Goal: Task Accomplishment & Management: Manage account settings

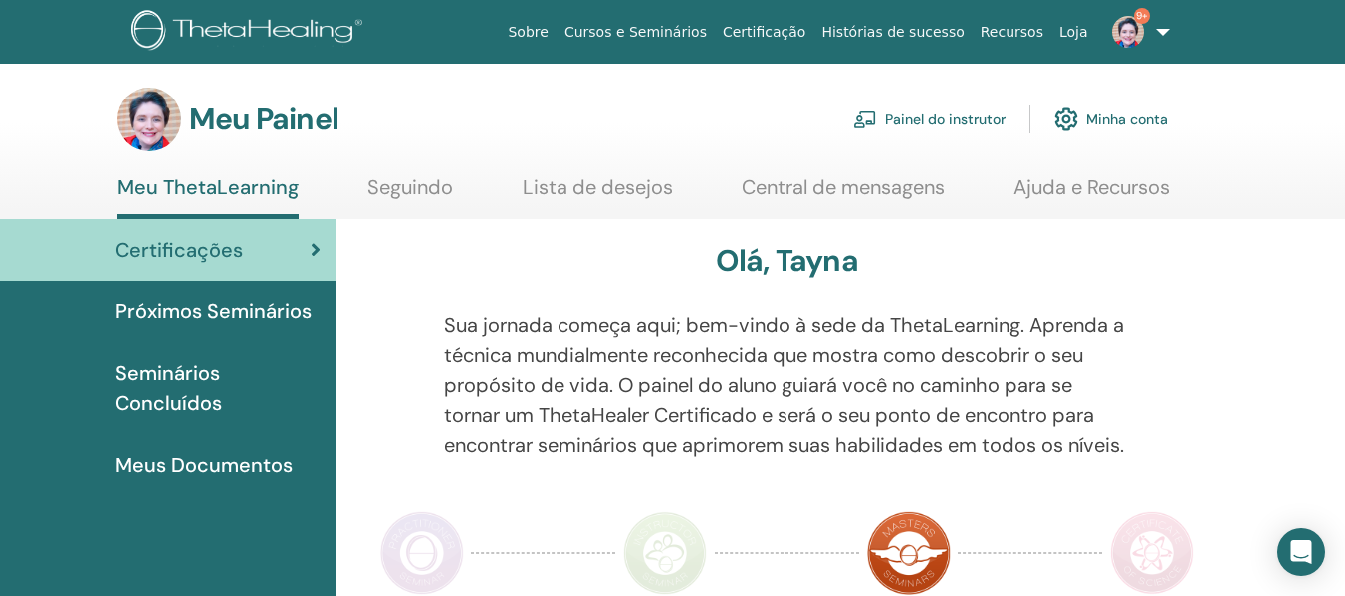
click at [926, 122] on font "Painel do instrutor" at bounding box center [945, 121] width 120 height 18
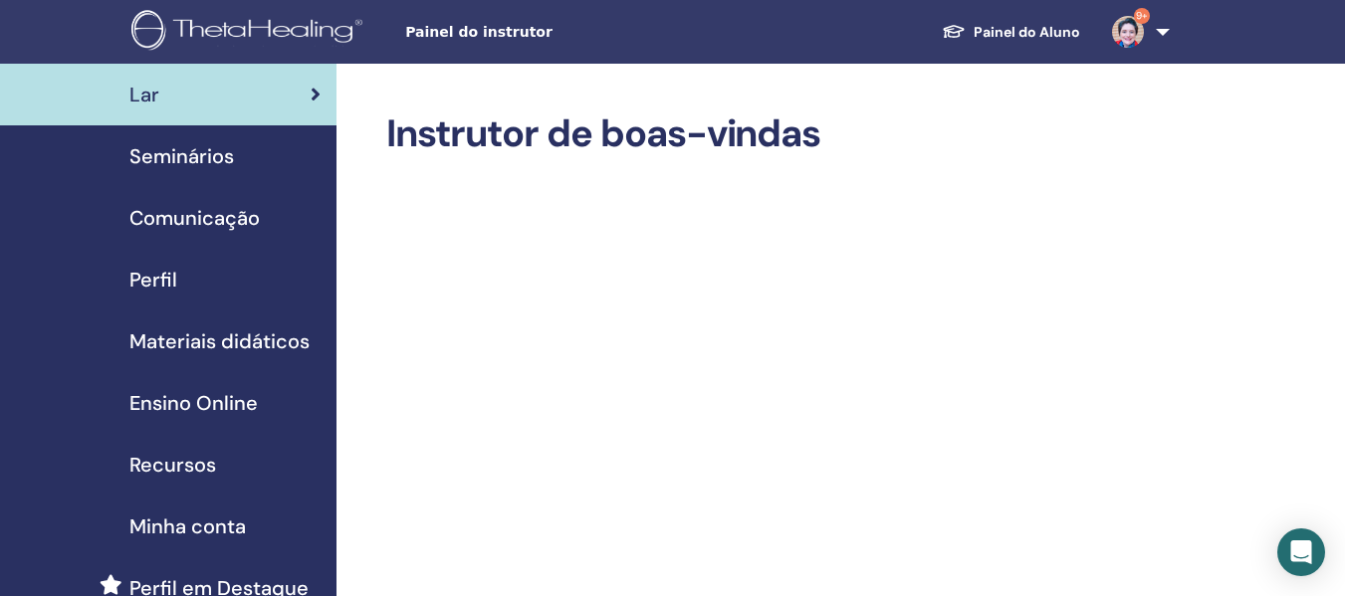
click at [196, 150] on font "Seminários" at bounding box center [181, 156] width 105 height 26
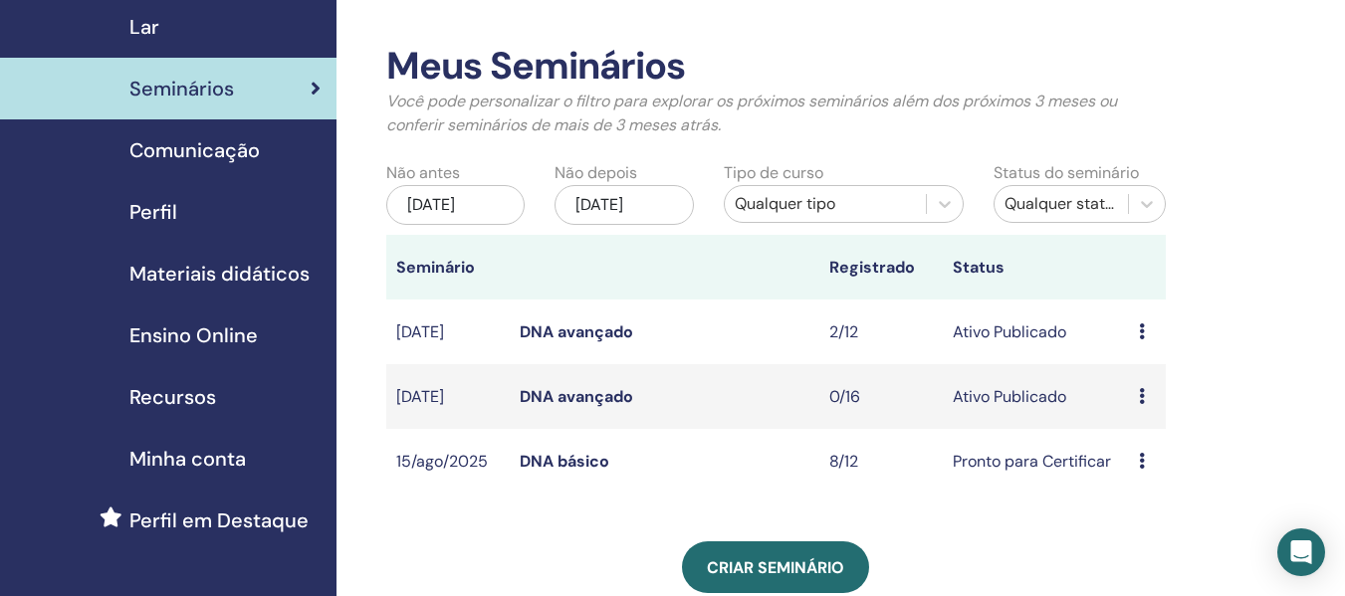
scroll to position [199, 0]
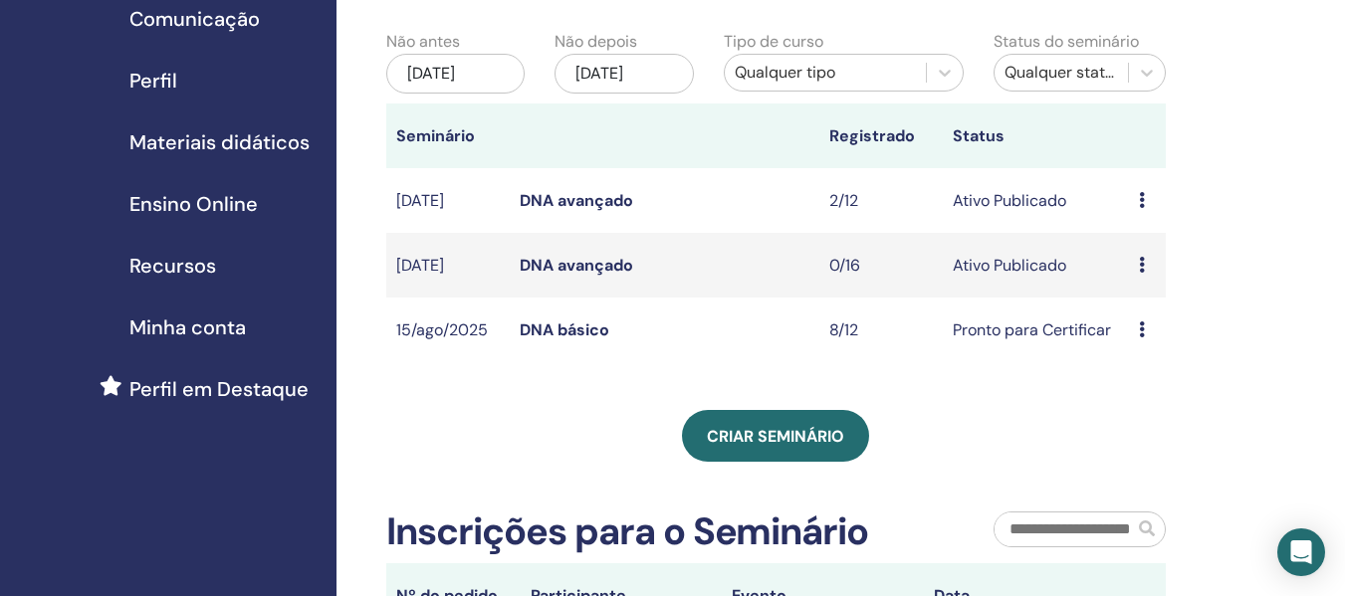
click at [563, 334] on font "DNA básico" at bounding box center [565, 330] width 90 height 21
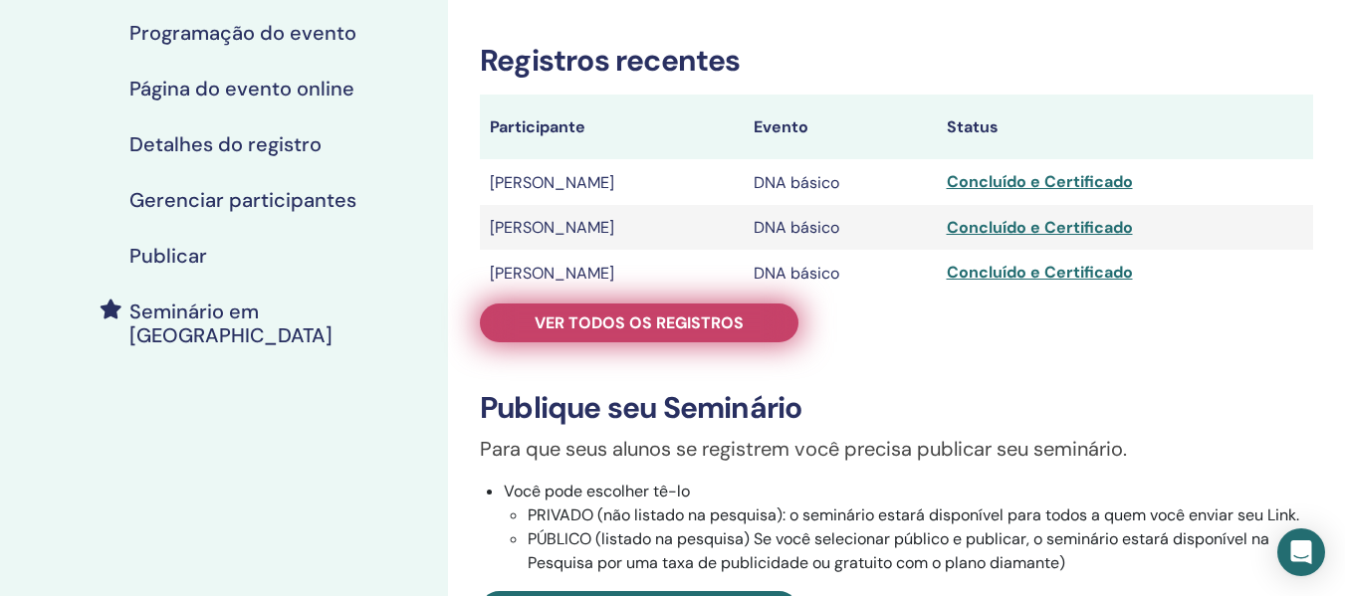
scroll to position [299, 0]
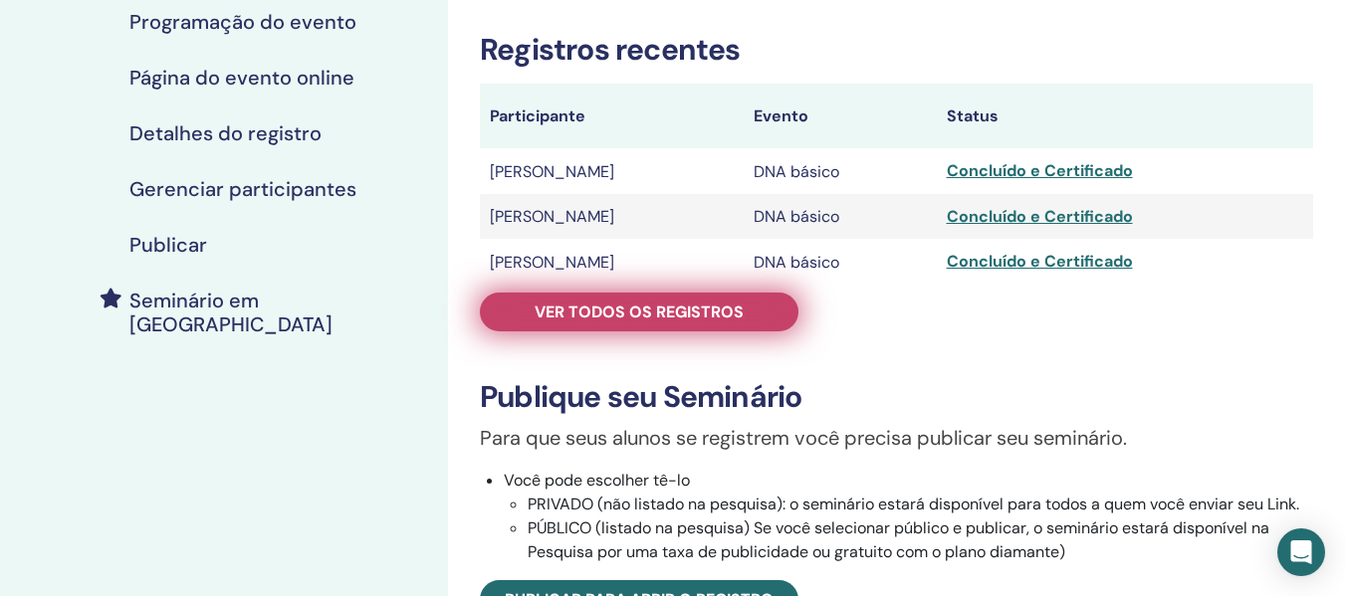
click at [667, 304] on font "Ver todos os registros" at bounding box center [639, 312] width 209 height 21
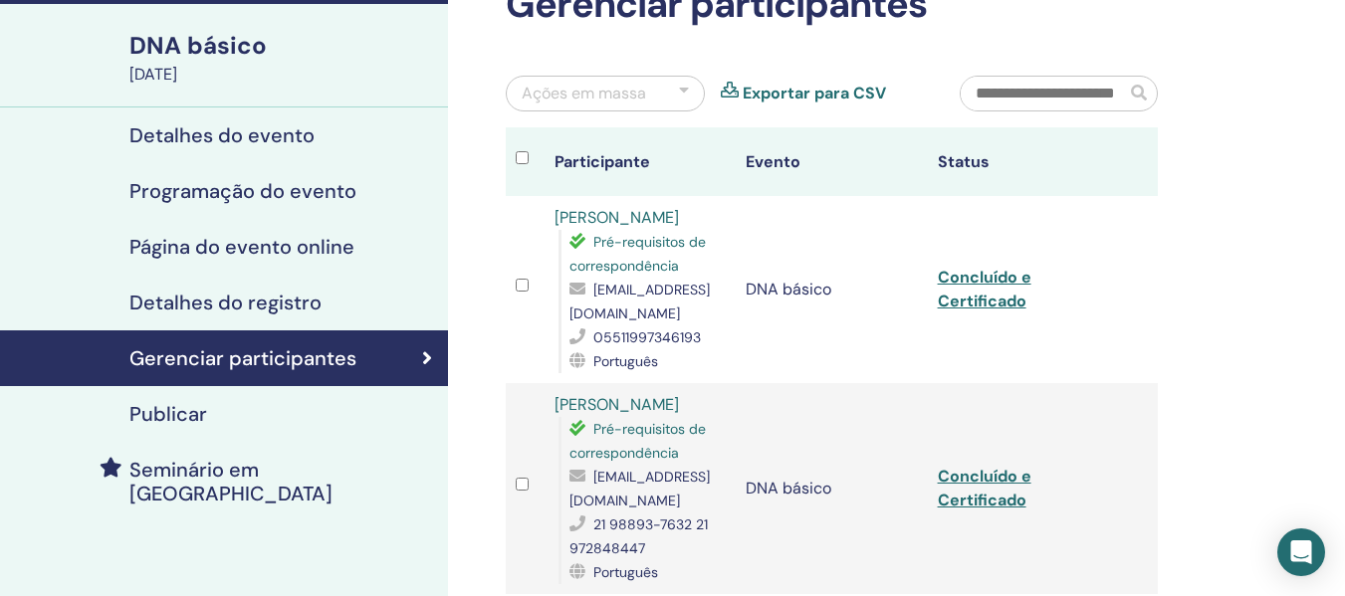
scroll to position [100, 0]
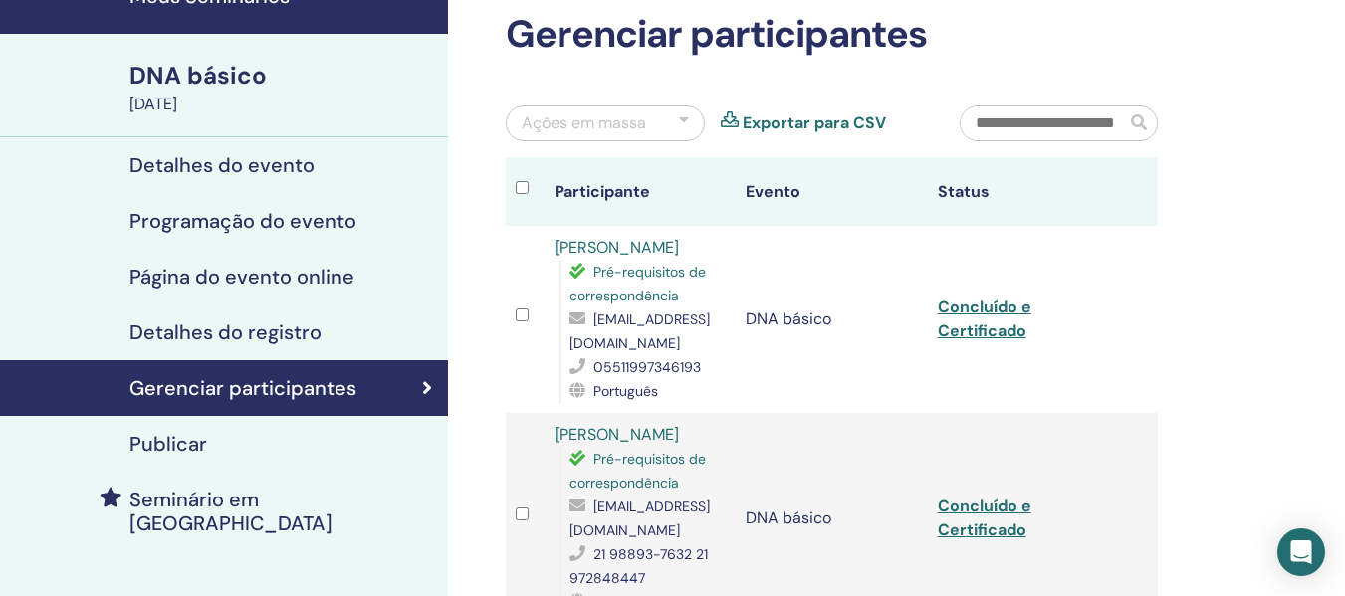
click at [1006, 131] on input "text" at bounding box center [1043, 124] width 164 height 34
type input "*"
click at [265, 322] on font "Detalhes do registro" at bounding box center [225, 333] width 192 height 26
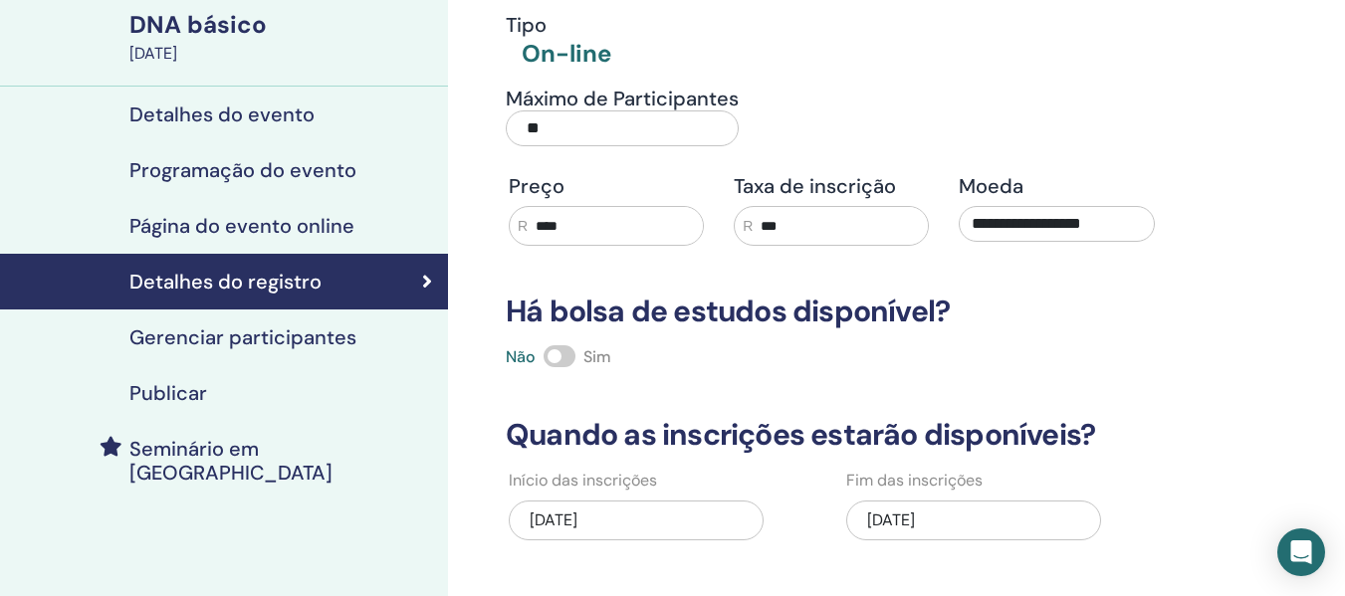
scroll to position [199, 0]
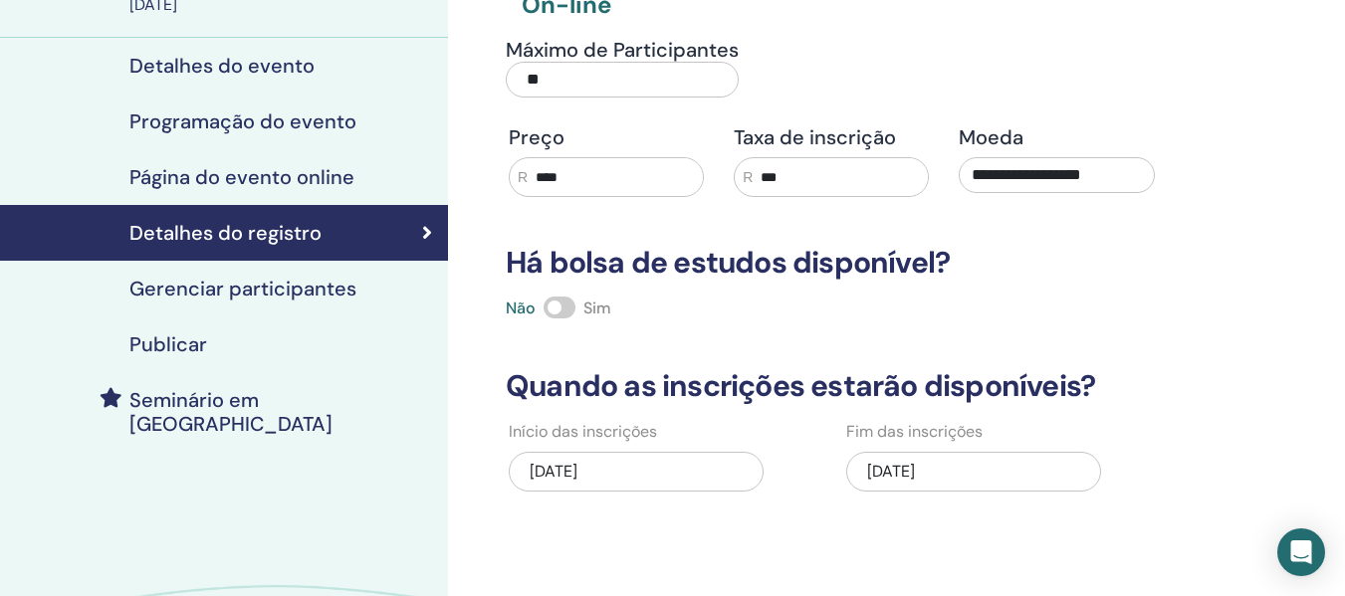
click at [286, 296] on font "Gerenciar participantes" at bounding box center [242, 289] width 227 height 26
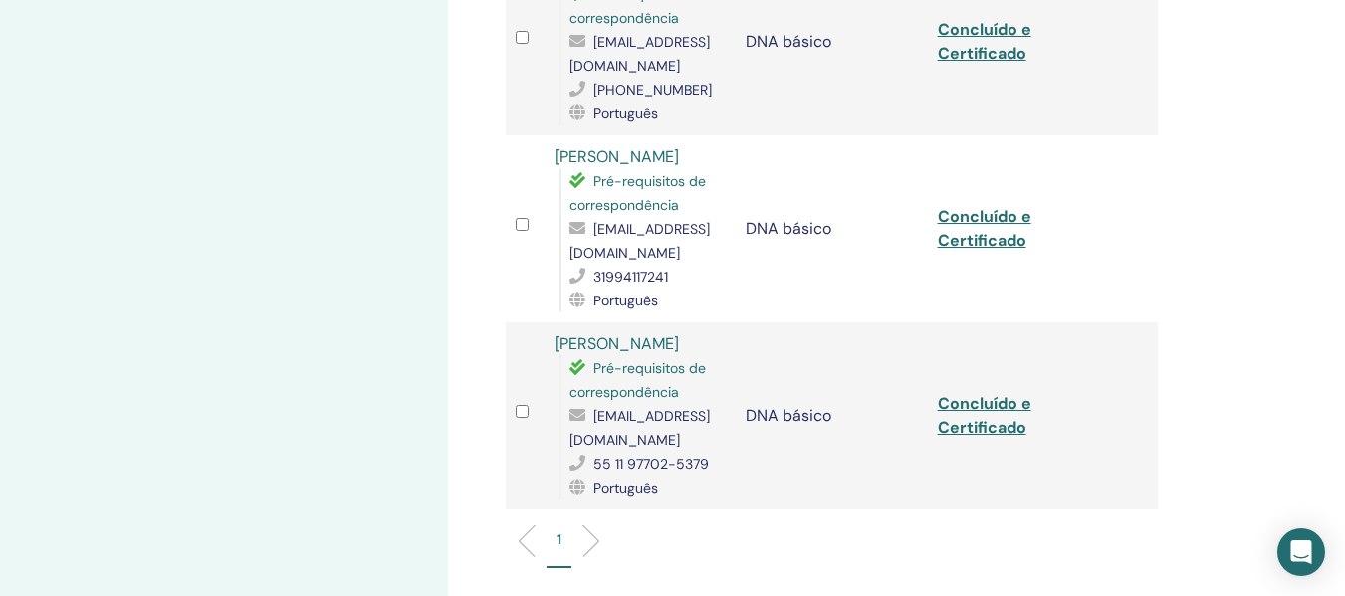
scroll to position [1394, 0]
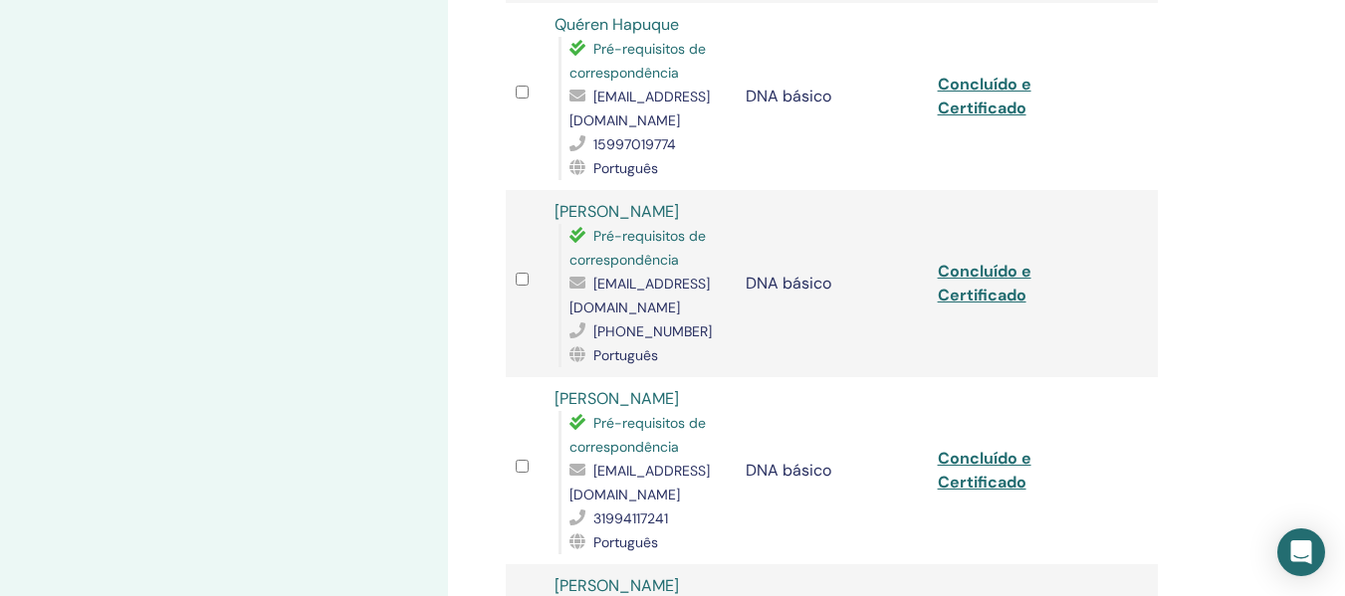
scroll to position [0, 0]
